Goal: Task Accomplishment & Management: Use online tool/utility

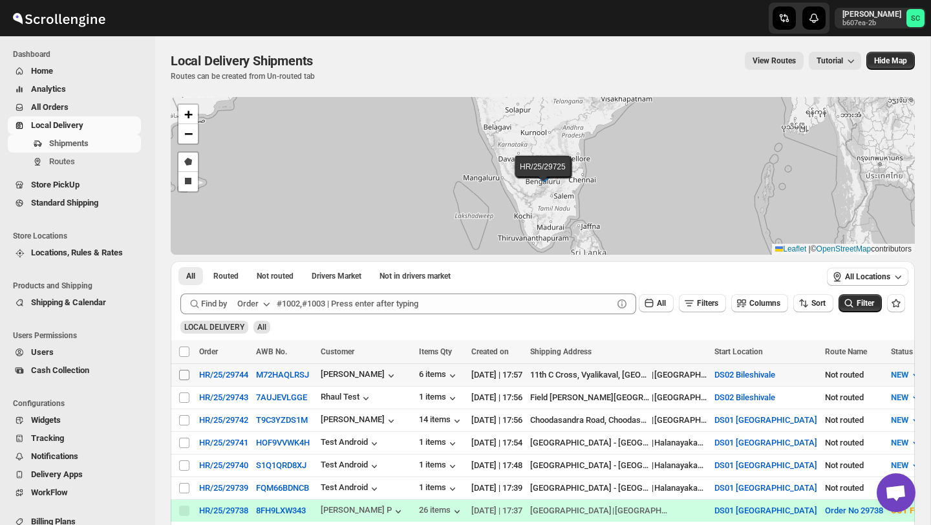
click at [181, 370] on input "Select shipment" at bounding box center [184, 375] width 10 height 10
checkbox input "true"
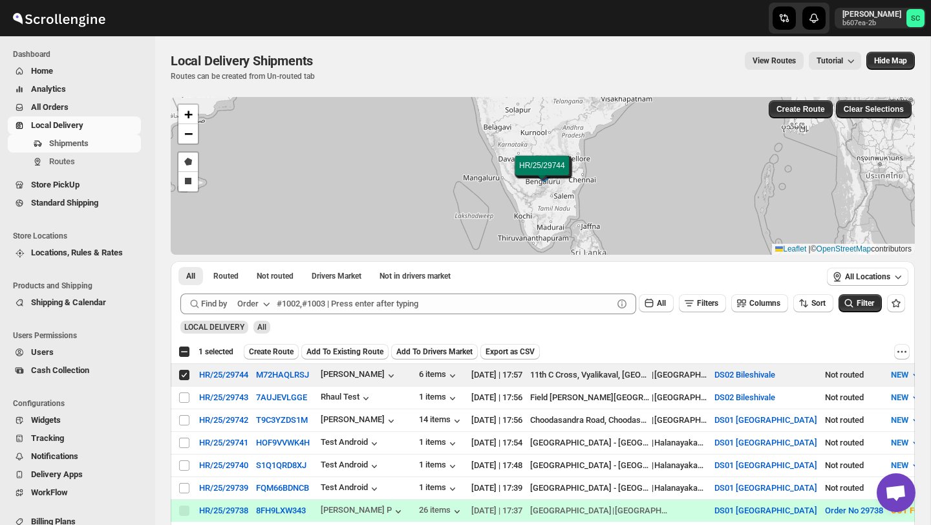
click at [284, 351] on span "Create Route" at bounding box center [271, 351] width 45 height 10
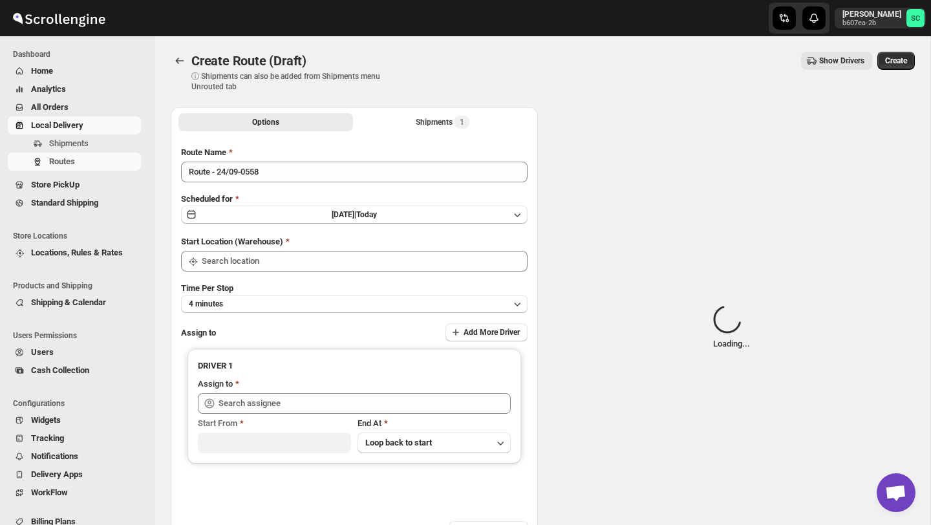
type input "DS02 Bileshivale"
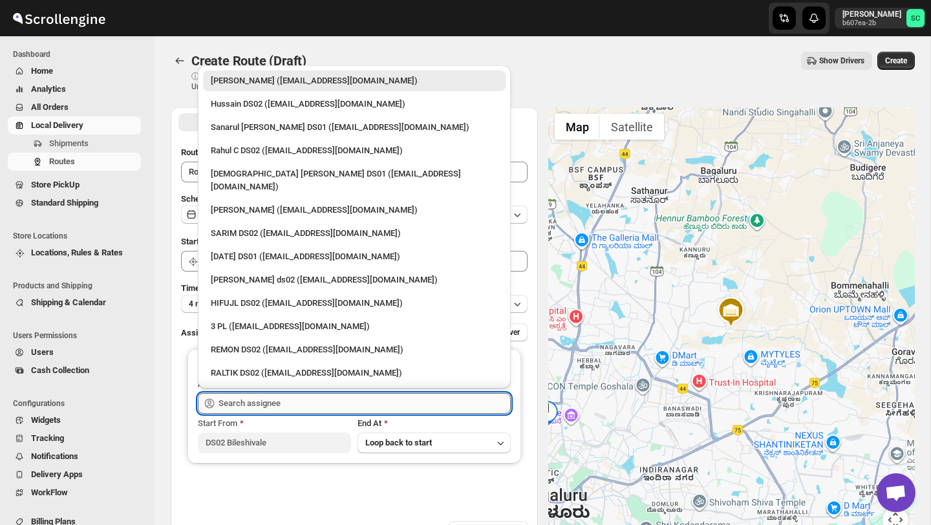
click at [277, 399] on input "text" at bounding box center [364, 403] width 292 height 21
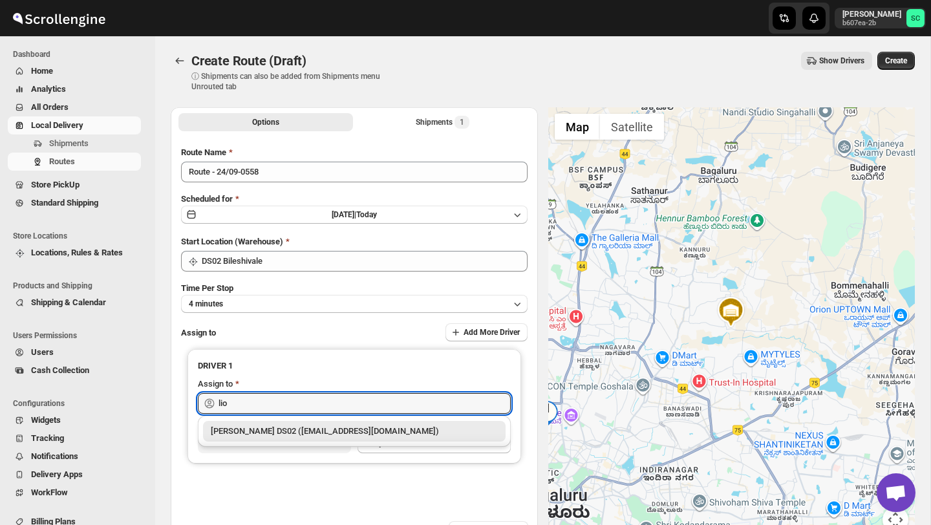
click at [310, 432] on div "[PERSON_NAME] DS02 ([EMAIL_ADDRESS][DOMAIN_NAME])" at bounding box center [354, 431] width 287 height 13
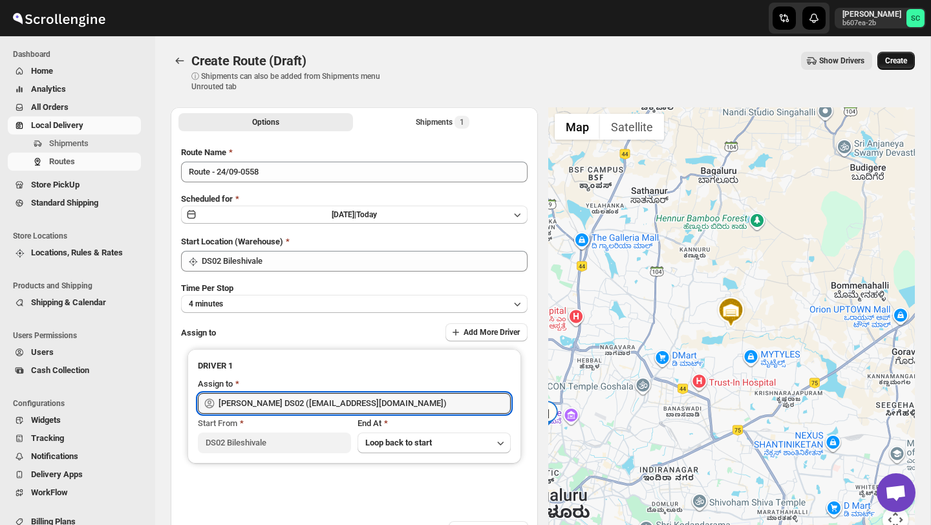
type input "[PERSON_NAME] DS02 ([EMAIL_ADDRESS][DOMAIN_NAME])"
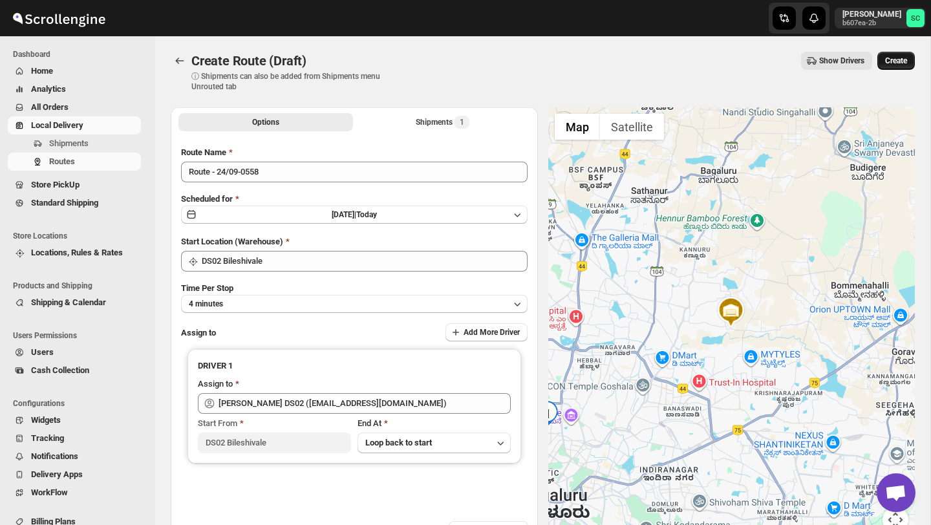
click at [892, 61] on span "Create" at bounding box center [896, 61] width 22 height 10
